Goal: Information Seeking & Learning: Find specific fact

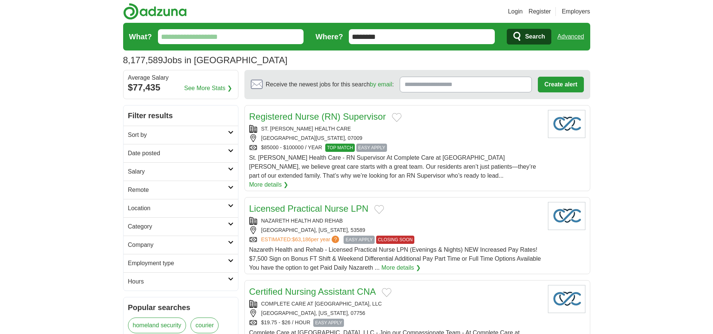
type input "********"
click at [571, 37] on link "Advanced" at bounding box center [570, 36] width 27 height 15
